Goal: Transaction & Acquisition: Book appointment/travel/reservation

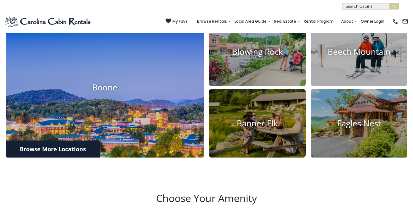
scroll to position [229, 0]
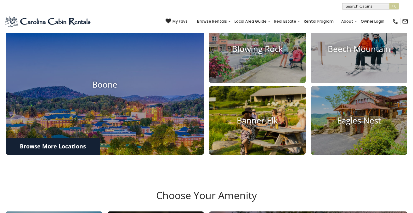
click at [259, 125] on h4 "Banner Elk" at bounding box center [257, 120] width 97 height 10
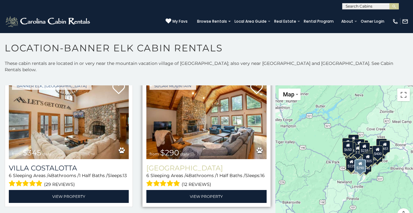
scroll to position [865, 0]
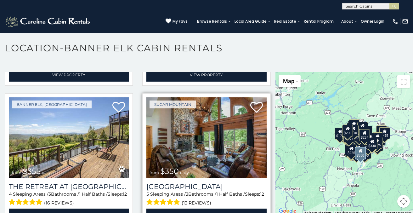
scroll to position [552, 0]
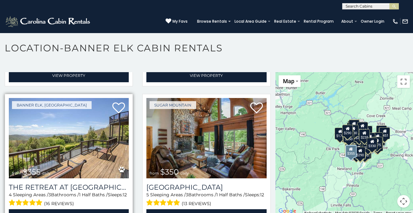
click at [64, 129] on img at bounding box center [69, 138] width 120 height 80
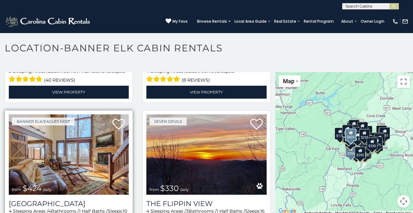
scroll to position [1946, 0]
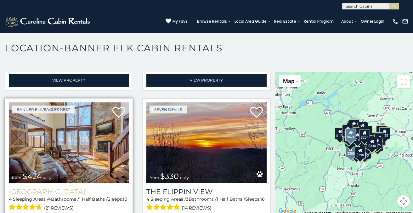
click at [69, 187] on h3 "Mountain Heart Lodge" at bounding box center [69, 191] width 120 height 8
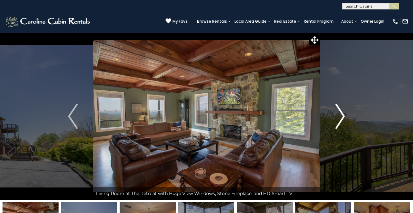
click at [342, 115] on img "Next" at bounding box center [339, 116] width 9 height 25
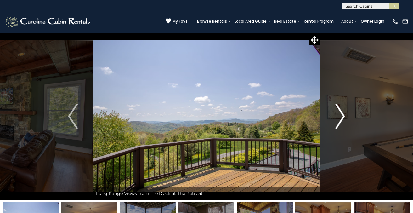
click at [342, 115] on img "Next" at bounding box center [339, 116] width 9 height 25
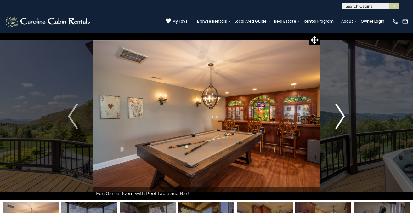
click at [342, 115] on img "Next" at bounding box center [339, 116] width 9 height 25
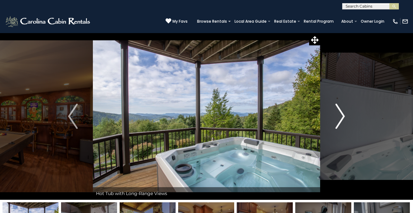
click at [342, 115] on img "Next" at bounding box center [339, 116] width 9 height 25
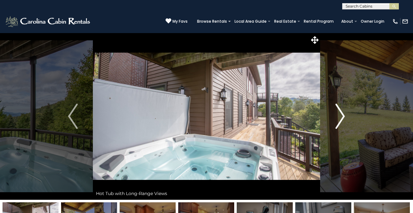
click at [342, 115] on img "Next" at bounding box center [339, 116] width 9 height 25
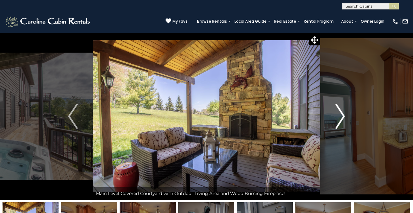
click at [342, 115] on img "Next" at bounding box center [339, 116] width 9 height 25
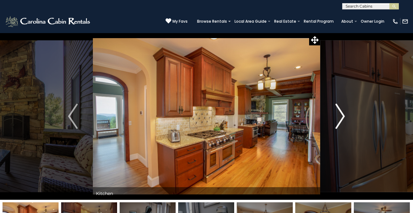
click at [342, 115] on img "Next" at bounding box center [339, 116] width 9 height 25
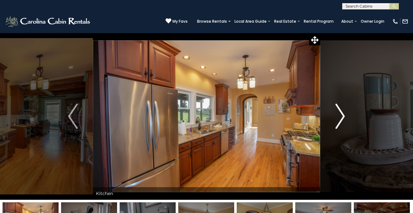
click at [342, 115] on img "Next" at bounding box center [339, 116] width 9 height 25
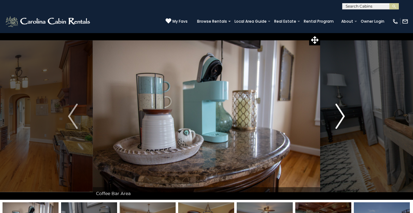
click at [342, 115] on img "Next" at bounding box center [339, 116] width 9 height 25
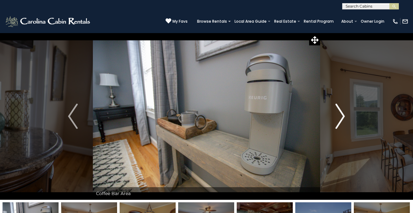
click at [342, 115] on img "Next" at bounding box center [339, 116] width 9 height 25
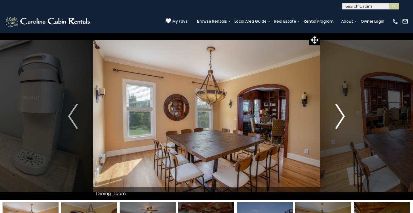
click at [342, 115] on img "Next" at bounding box center [339, 116] width 9 height 25
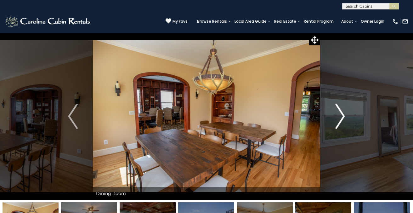
click at [342, 115] on img "Next" at bounding box center [339, 116] width 9 height 25
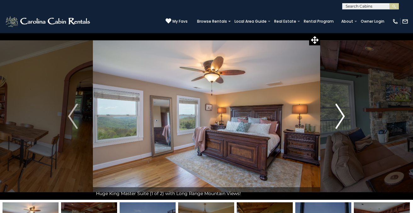
click at [342, 115] on img "Next" at bounding box center [339, 116] width 9 height 25
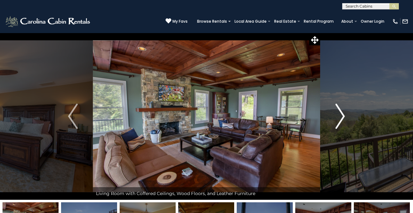
click at [342, 115] on img "Next" at bounding box center [339, 116] width 9 height 25
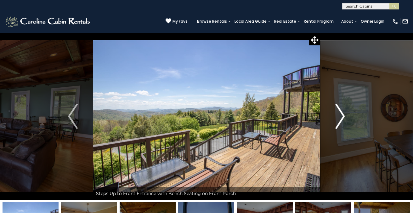
click at [342, 115] on img "Next" at bounding box center [339, 116] width 9 height 25
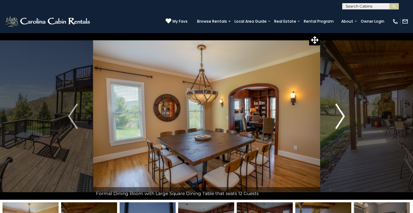
click at [342, 115] on img "Next" at bounding box center [339, 116] width 9 height 25
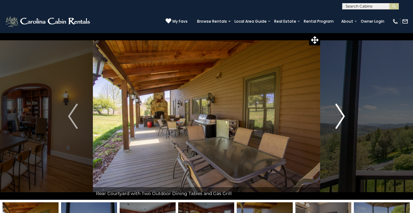
click at [342, 115] on img "Next" at bounding box center [339, 116] width 9 height 25
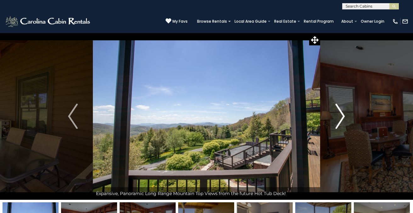
click at [342, 115] on img "Next" at bounding box center [339, 116] width 9 height 25
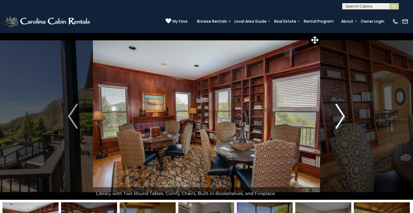
click at [342, 115] on img "Next" at bounding box center [339, 116] width 9 height 25
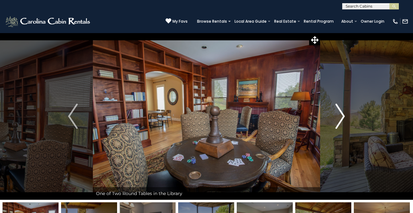
click at [342, 115] on img "Next" at bounding box center [339, 116] width 9 height 25
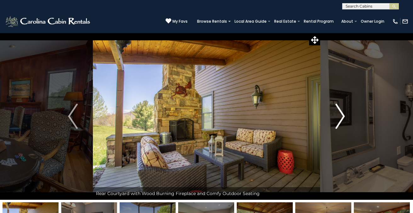
click at [342, 115] on img "Next" at bounding box center [339, 116] width 9 height 25
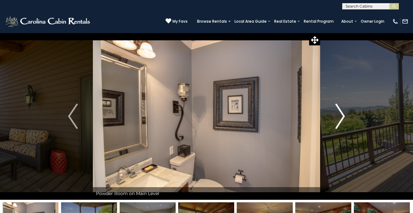
click at [342, 115] on img "Next" at bounding box center [339, 116] width 9 height 25
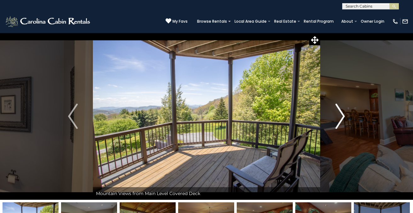
click at [342, 115] on img "Next" at bounding box center [339, 116] width 9 height 25
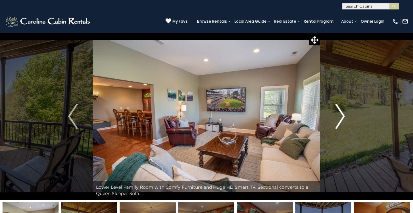
click at [342, 115] on img "Next" at bounding box center [339, 116] width 9 height 25
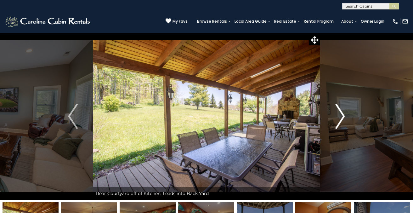
click at [342, 115] on img "Next" at bounding box center [339, 116] width 9 height 25
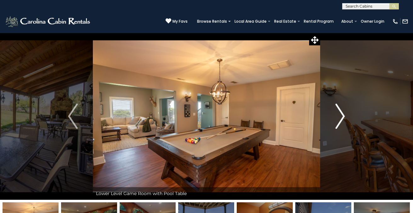
click at [342, 115] on img "Next" at bounding box center [339, 116] width 9 height 25
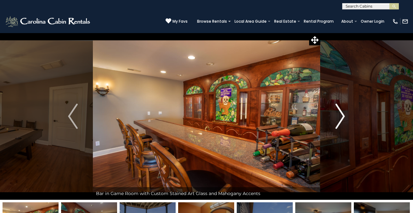
click at [342, 115] on img "Next" at bounding box center [339, 116] width 9 height 25
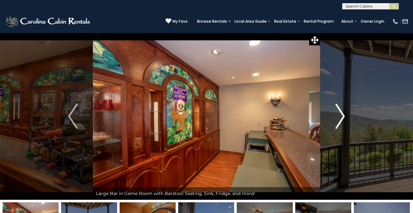
click at [342, 115] on img "Next" at bounding box center [339, 116] width 9 height 25
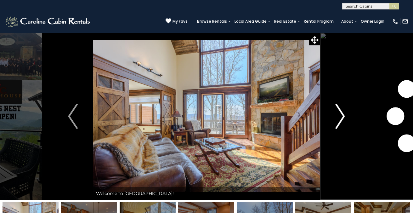
click at [345, 115] on button "Next" at bounding box center [340, 116] width 40 height 167
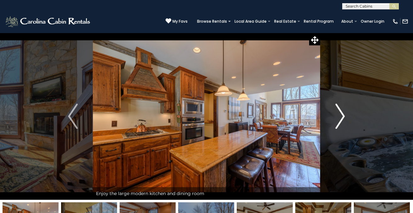
click at [345, 115] on button "Next" at bounding box center [340, 116] width 40 height 167
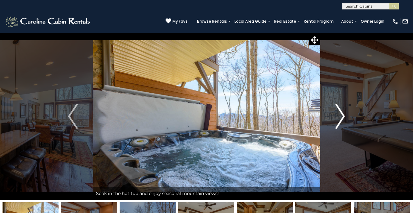
click at [345, 115] on button "Next" at bounding box center [340, 116] width 40 height 167
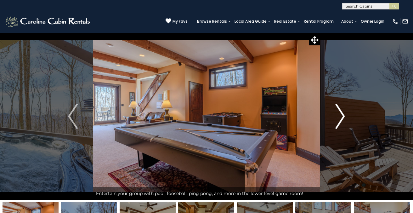
click at [345, 115] on button "Next" at bounding box center [340, 116] width 40 height 167
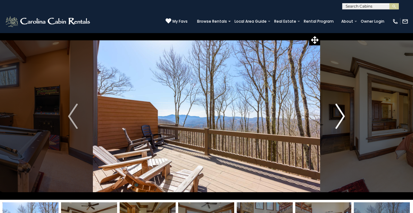
click at [345, 115] on button "Next" at bounding box center [340, 116] width 40 height 167
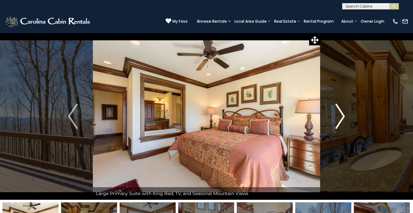
click at [345, 115] on button "Next" at bounding box center [340, 116] width 40 height 167
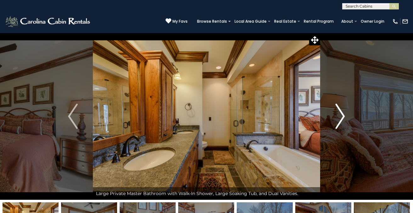
click at [345, 115] on button "Next" at bounding box center [340, 116] width 40 height 167
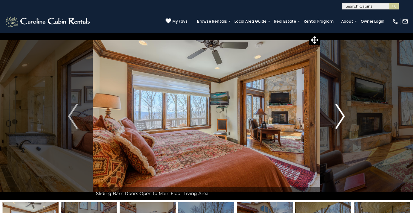
click at [345, 115] on button "Next" at bounding box center [340, 116] width 40 height 167
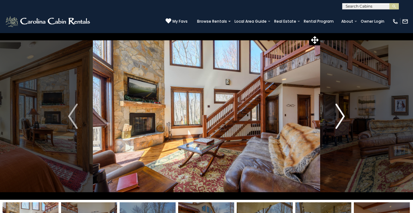
click at [345, 115] on button "Next" at bounding box center [340, 116] width 40 height 167
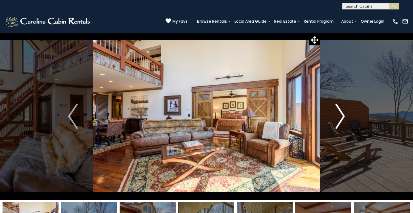
click at [345, 115] on button "Next" at bounding box center [340, 116] width 40 height 167
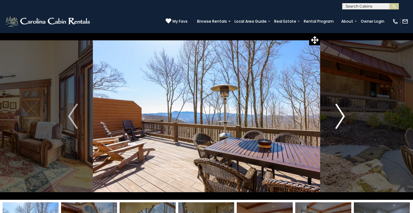
click at [345, 115] on button "Next" at bounding box center [340, 116] width 40 height 167
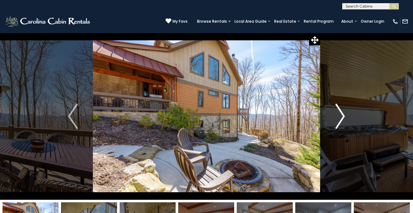
click at [345, 115] on button "Next" at bounding box center [340, 116] width 40 height 167
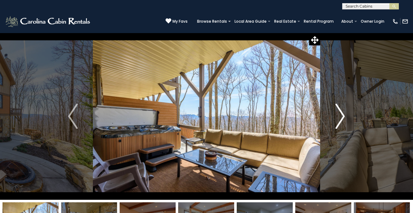
click at [345, 115] on button "Next" at bounding box center [340, 116] width 40 height 167
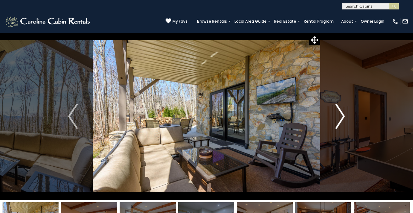
click at [345, 115] on button "Next" at bounding box center [340, 116] width 40 height 167
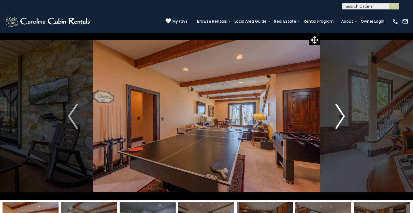
click at [345, 115] on button "Next" at bounding box center [340, 116] width 40 height 167
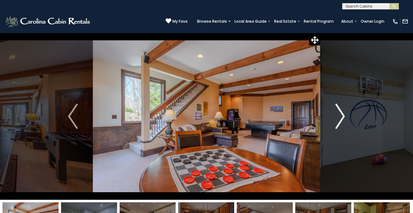
click at [345, 115] on button "Next" at bounding box center [340, 116] width 40 height 167
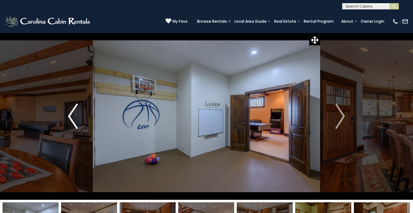
click at [69, 116] on img "Previous" at bounding box center [72, 116] width 9 height 25
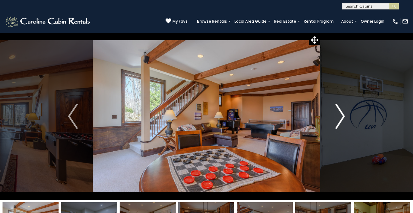
click at [343, 115] on img "Next" at bounding box center [339, 116] width 9 height 25
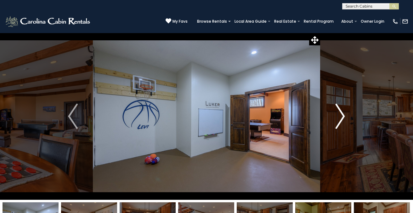
click at [343, 115] on img "Next" at bounding box center [339, 116] width 9 height 25
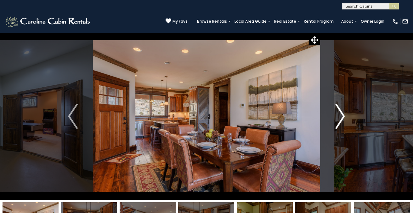
click at [343, 115] on img "Next" at bounding box center [339, 116] width 9 height 25
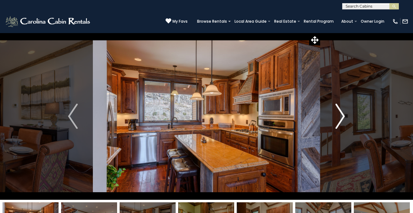
click at [343, 115] on img "Next" at bounding box center [339, 116] width 9 height 25
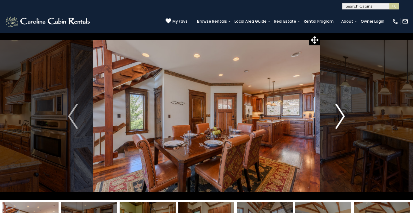
click at [343, 115] on img "Next" at bounding box center [339, 116] width 9 height 25
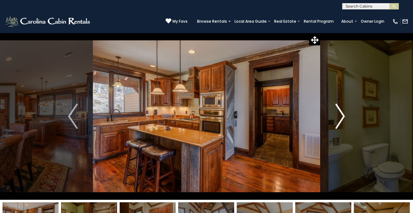
click at [343, 115] on img "Next" at bounding box center [339, 116] width 9 height 25
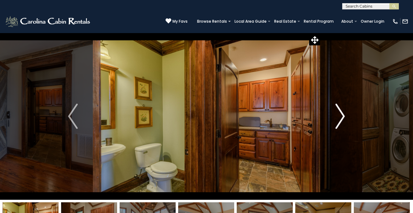
click at [343, 115] on img "Next" at bounding box center [339, 116] width 9 height 25
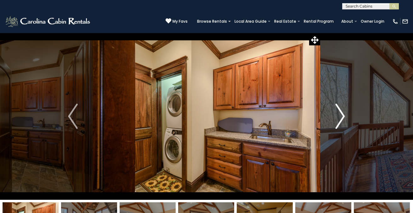
click at [343, 115] on img "Next" at bounding box center [339, 116] width 9 height 25
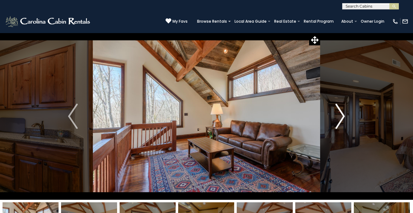
click at [343, 115] on img "Next" at bounding box center [339, 116] width 9 height 25
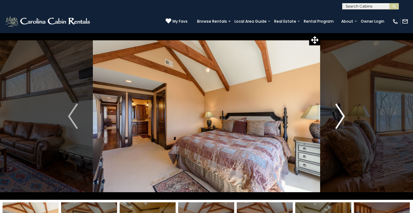
click at [343, 115] on img "Next" at bounding box center [339, 116] width 9 height 25
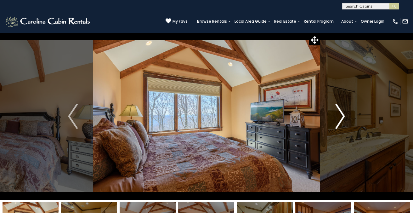
click at [343, 115] on img "Next" at bounding box center [339, 116] width 9 height 25
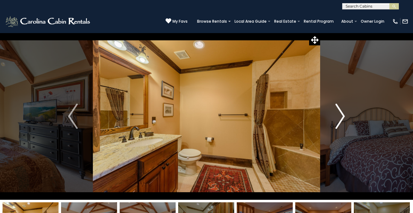
click at [343, 115] on img "Next" at bounding box center [339, 116] width 9 height 25
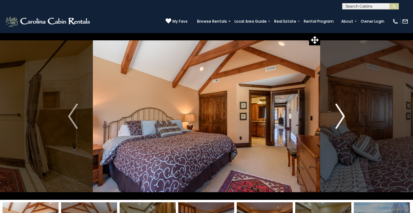
click at [343, 115] on img "Next" at bounding box center [339, 116] width 9 height 25
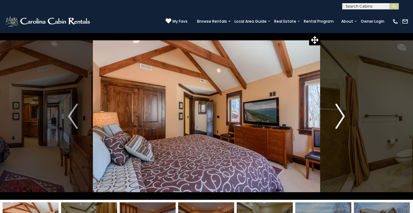
click at [343, 115] on img "Next" at bounding box center [339, 116] width 9 height 25
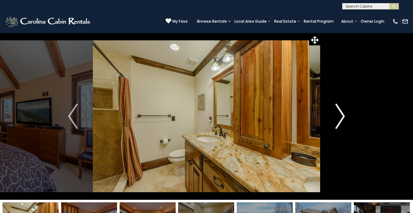
click at [343, 115] on img "Next" at bounding box center [339, 116] width 9 height 25
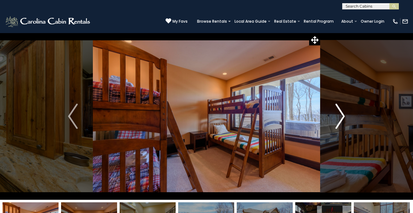
click at [343, 115] on img "Next" at bounding box center [339, 116] width 9 height 25
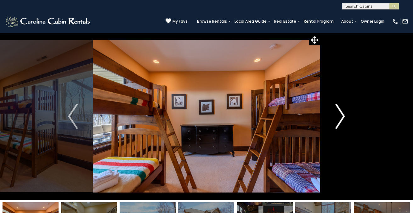
click at [343, 115] on img "Next" at bounding box center [339, 116] width 9 height 25
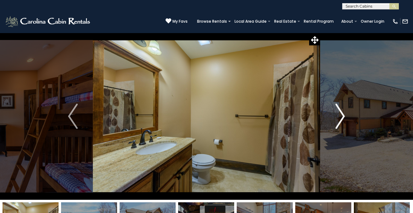
click at [343, 115] on img "Next" at bounding box center [339, 116] width 9 height 25
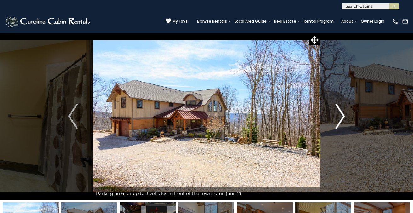
click at [343, 114] on img "Next" at bounding box center [339, 116] width 9 height 25
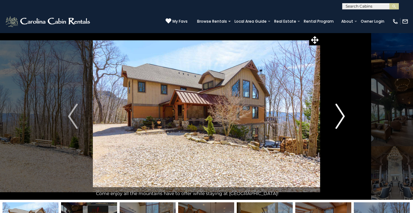
click at [343, 114] on img "Next" at bounding box center [339, 116] width 9 height 25
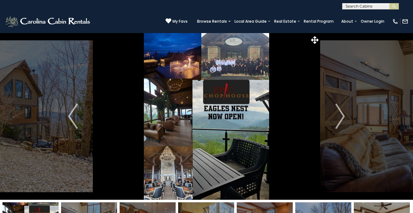
click at [230, 59] on img at bounding box center [206, 116] width 227 height 167
